Goal: Transaction & Acquisition: Purchase product/service

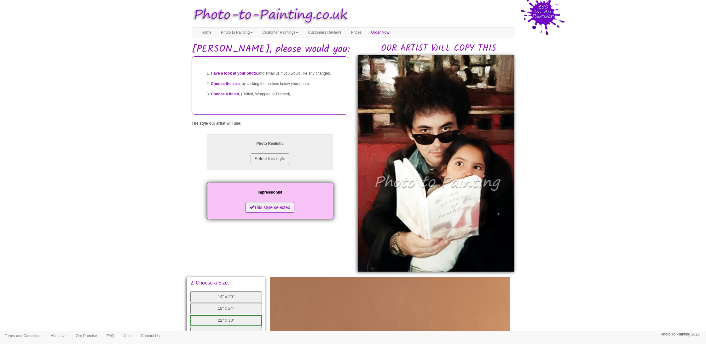
scroll to position [72, 0]
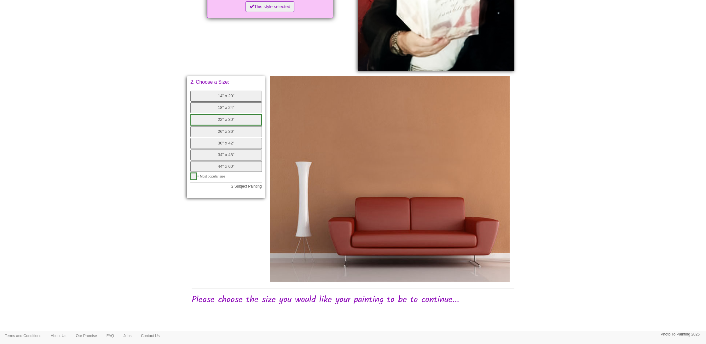
scroll to position [201, 0]
click at [232, 93] on button "14" x 20"" at bounding box center [225, 96] width 71 height 11
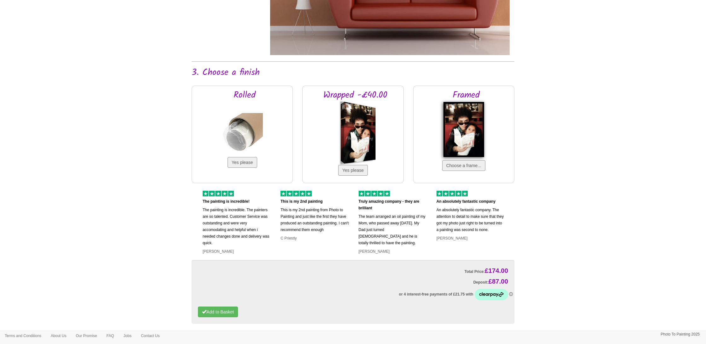
scroll to position [429, 0]
click at [235, 148] on img at bounding box center [242, 133] width 41 height 41
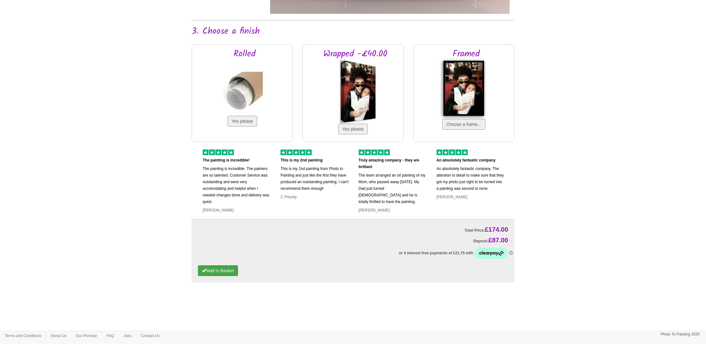
scroll to position [469, 0]
click at [230, 272] on button "Add to Basket" at bounding box center [218, 271] width 40 height 11
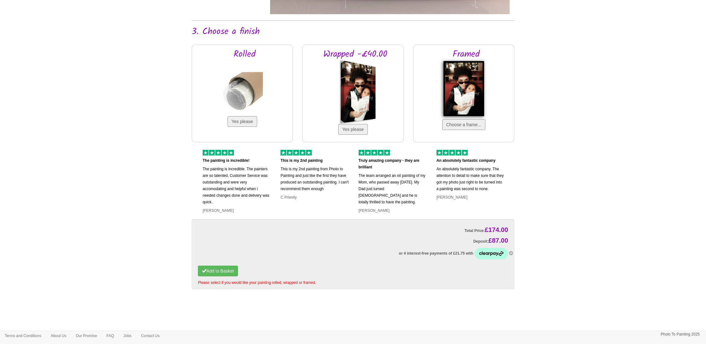
click at [262, 80] on img at bounding box center [242, 92] width 41 height 41
click at [245, 122] on button "Yes please" at bounding box center [242, 121] width 30 height 11
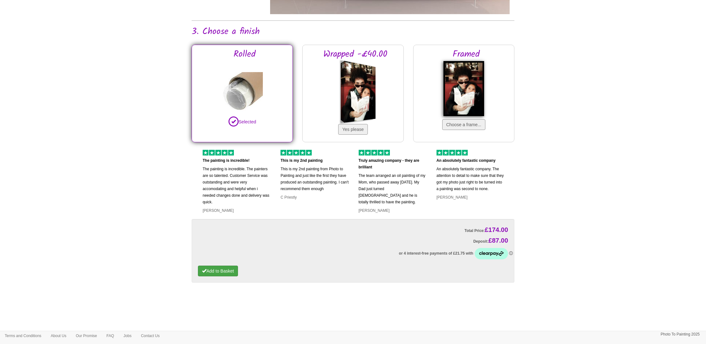
click at [228, 274] on button "Add to Basket" at bounding box center [218, 271] width 40 height 11
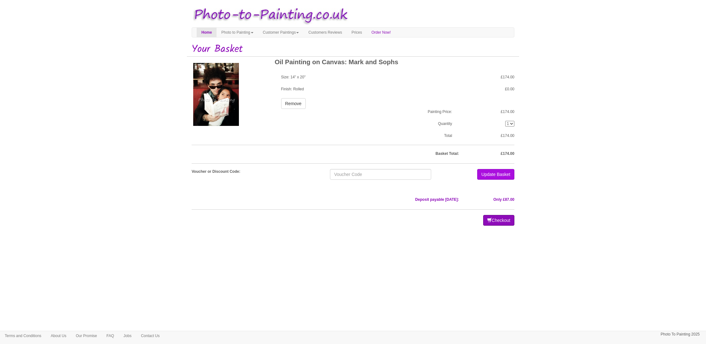
click at [501, 220] on button "Checkout" at bounding box center [498, 220] width 31 height 11
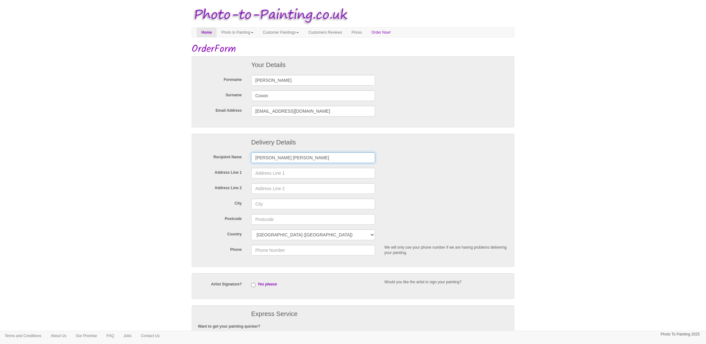
type input "Mark Stewart Jones"
type input "6 Nargate Street"
type input "Littlebourne"
type input "Canterbury"
type input "CT3 1UH"
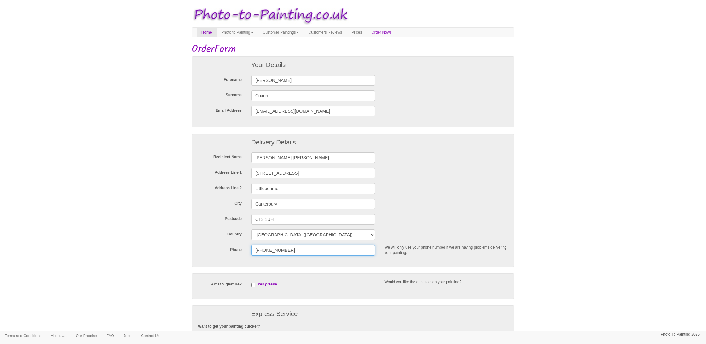
type input "+1 7755024684"
click at [254, 285] on input "checkbox" at bounding box center [253, 285] width 4 height 4
checkbox input "true"
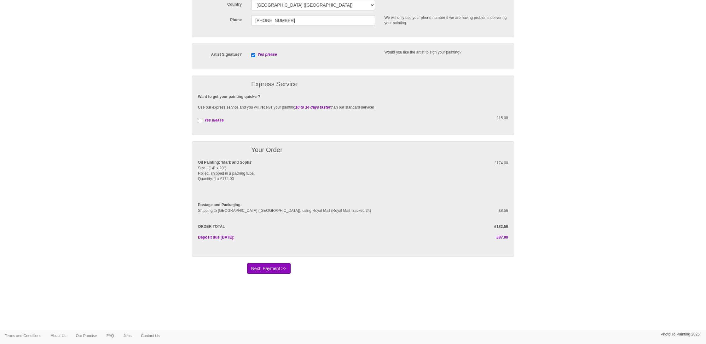
scroll to position [229, 0]
click at [269, 269] on button "Next: Payment >>" at bounding box center [268, 269] width 43 height 11
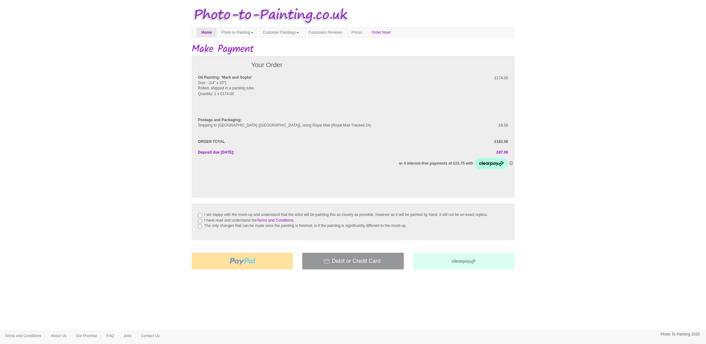
drag, startPoint x: 199, startPoint y: 214, endPoint x: 201, endPoint y: 226, distance: 11.2
click at [200, 215] on input "I am happy with the mock-up and understand that the artist will be painting thi…" at bounding box center [200, 216] width 4 height 4
checkbox input "true"
drag, startPoint x: 199, startPoint y: 224, endPoint x: 199, endPoint y: 228, distance: 4.4
click at [199, 223] on input "I have read and understand the Terms and Conditions ." at bounding box center [200, 221] width 4 height 4
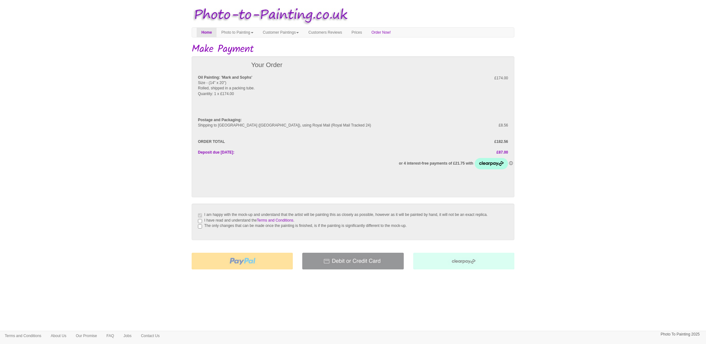
checkbox input "true"
click at [199, 229] on input "The only changes that can be made once the painting is finished, is if the pain…" at bounding box center [200, 227] width 4 height 4
checkbox input "true"
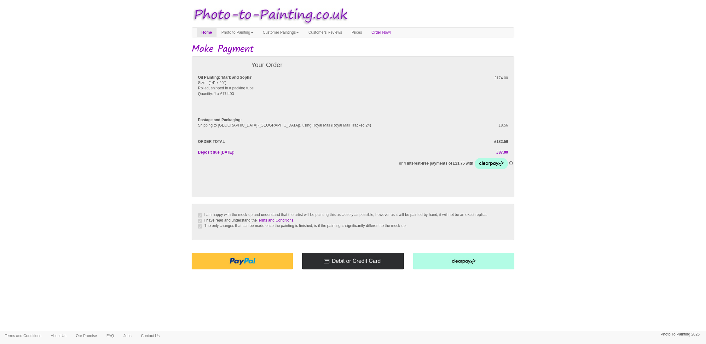
click at [265, 268] on img at bounding box center [241, 261] width 101 height 17
